Goal: Task Accomplishment & Management: Manage account settings

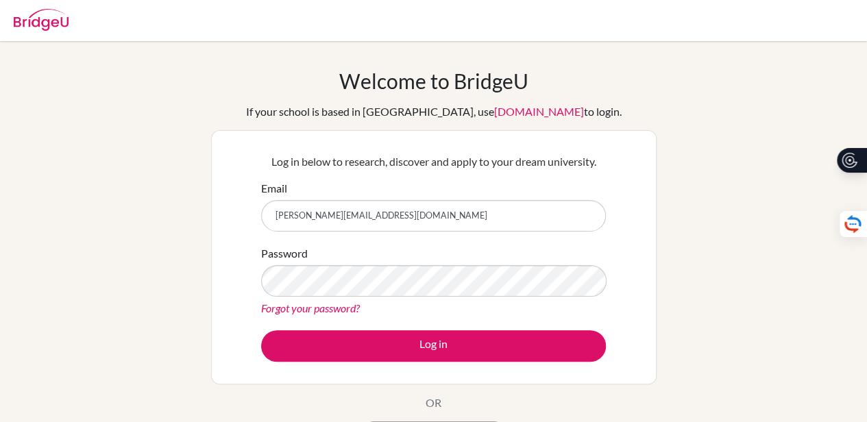
type input "[PERSON_NAME][EMAIL_ADDRESS][DOMAIN_NAME]"
click at [309, 310] on link "Forgot your password?" at bounding box center [310, 307] width 99 height 13
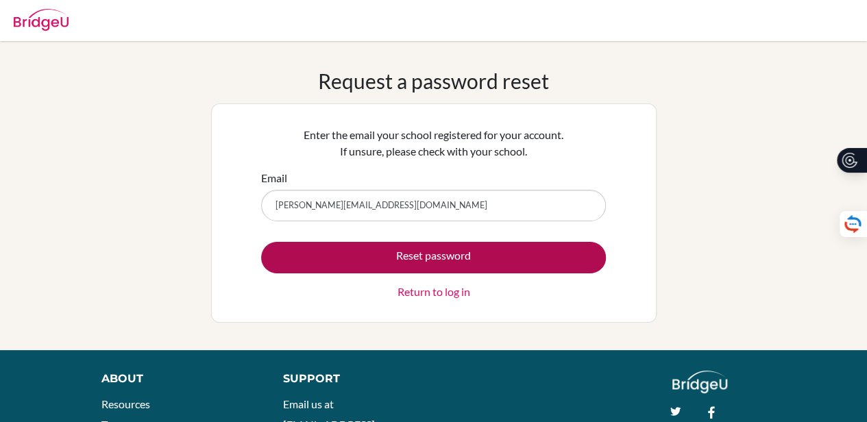
type input "[PERSON_NAME][EMAIL_ADDRESS][DOMAIN_NAME]"
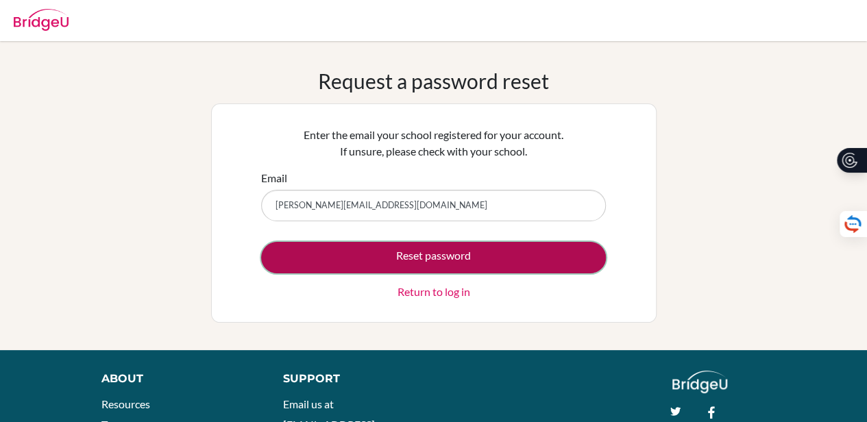
click at [406, 250] on button "Reset password" at bounding box center [433, 258] width 345 height 32
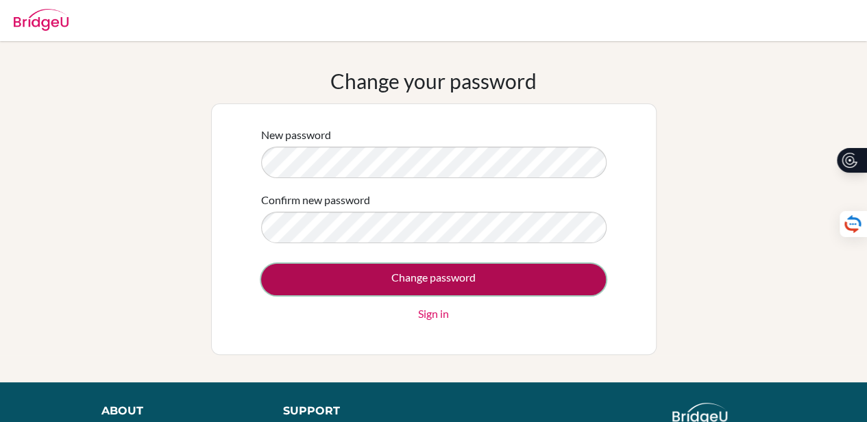
click at [399, 276] on input "Change password" at bounding box center [433, 280] width 345 height 32
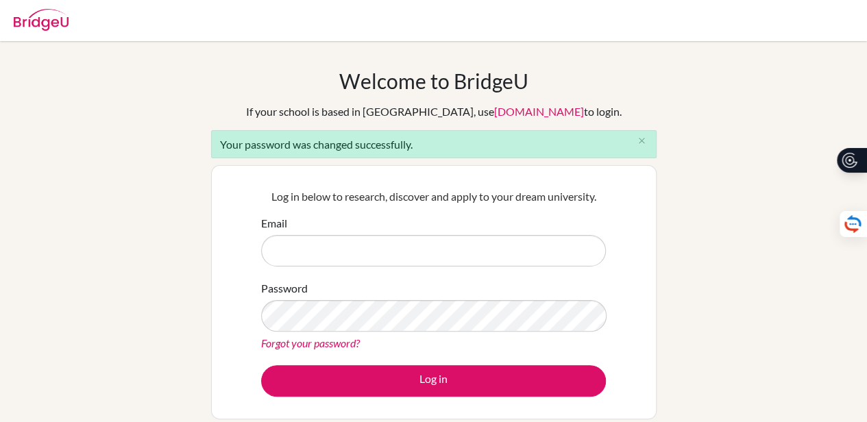
click at [367, 253] on input "Email" at bounding box center [433, 251] width 345 height 32
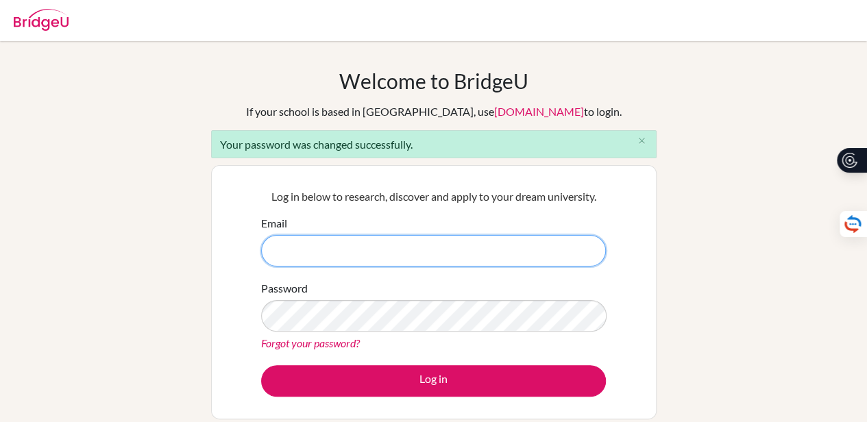
click at [388, 256] on input "Email" at bounding box center [433, 251] width 345 height 32
type input "v.patel@aris.edu.gh"
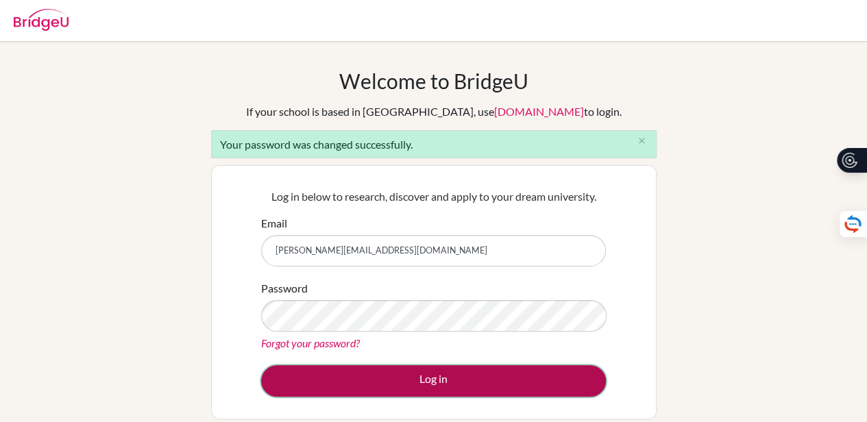
click at [470, 365] on button "Log in" at bounding box center [433, 381] width 345 height 32
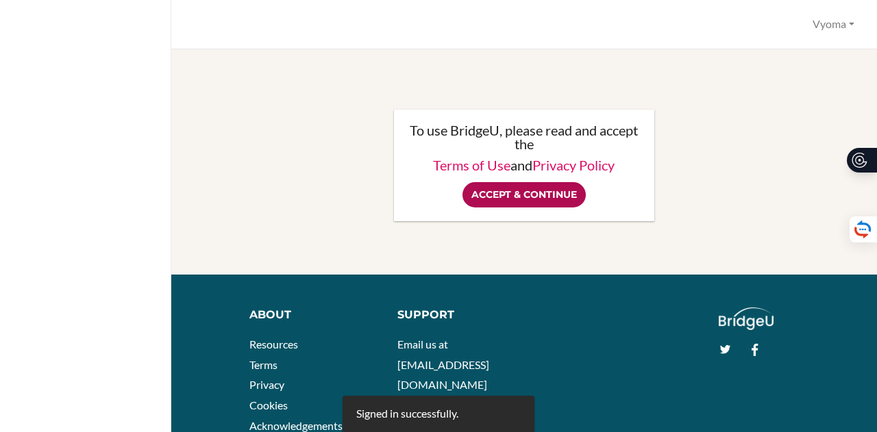
click at [510, 197] on input "Accept & Continue" at bounding box center [523, 194] width 123 height 25
